Goal: Register for event/course

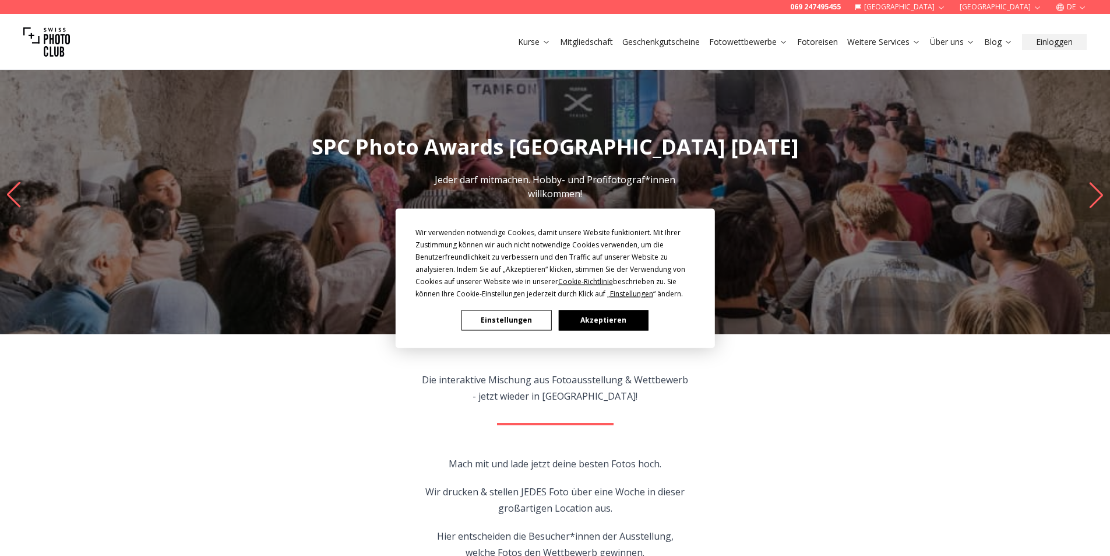
click at [610, 322] on button "Akzeptieren" at bounding box center [603, 320] width 90 height 20
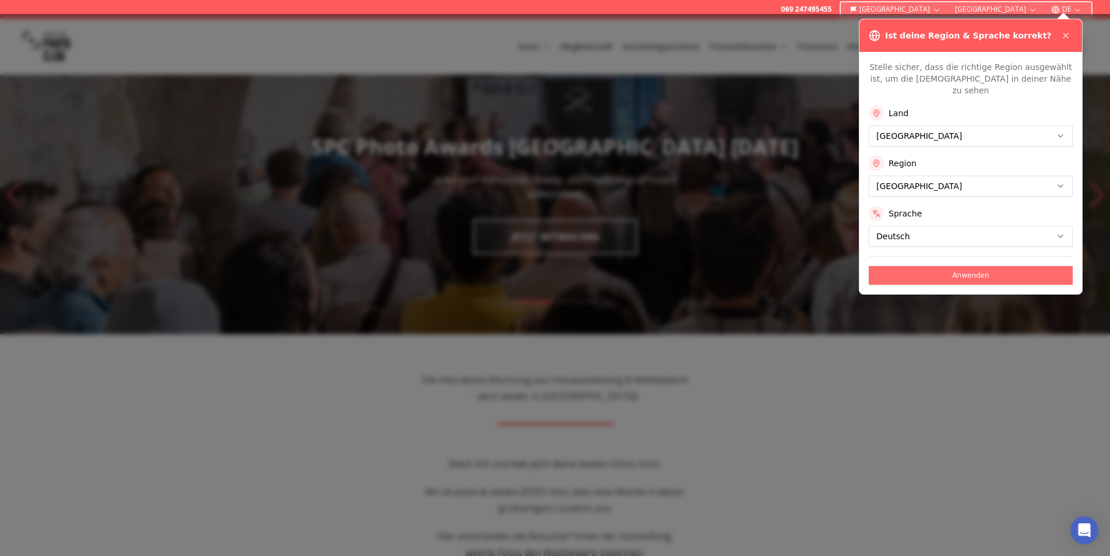
click at [931, 266] on button "Anwenden" at bounding box center [971, 275] width 204 height 19
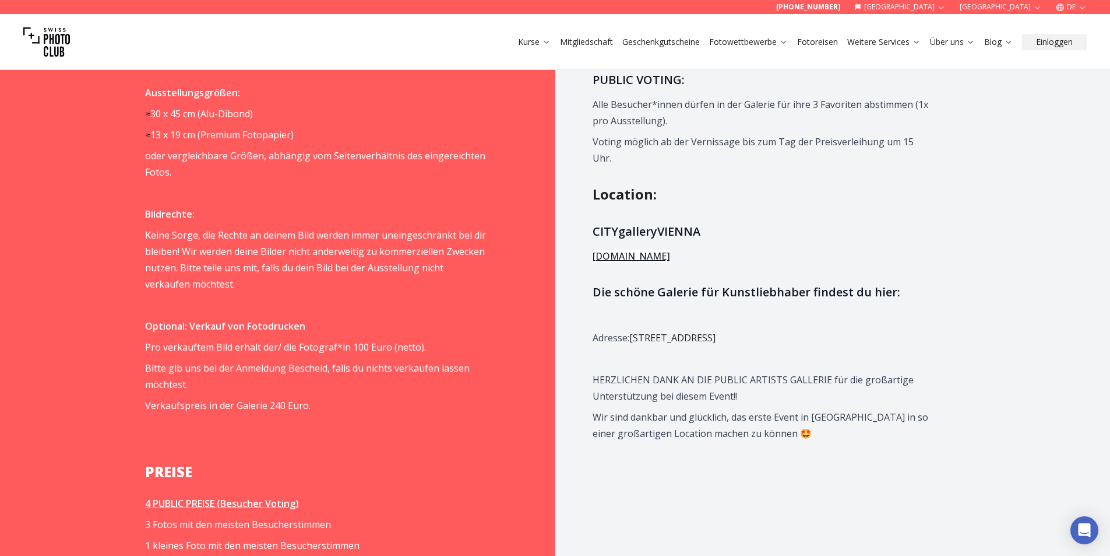
scroll to position [1224, 0]
click at [668, 260] on link "[DOMAIN_NAME]" at bounding box center [632, 257] width 78 height 13
